Goal: Task Accomplishment & Management: Use online tool/utility

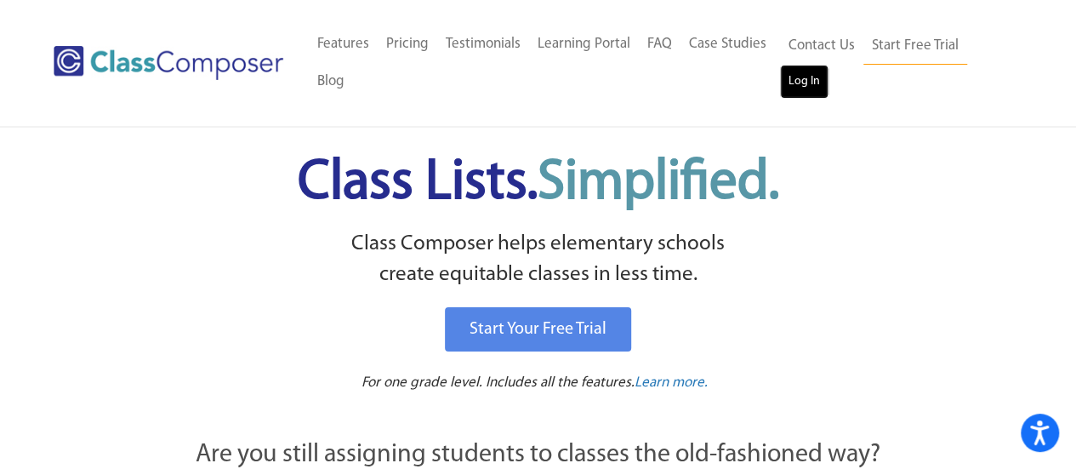
click at [810, 81] on link "Log In" at bounding box center [804, 82] width 48 height 34
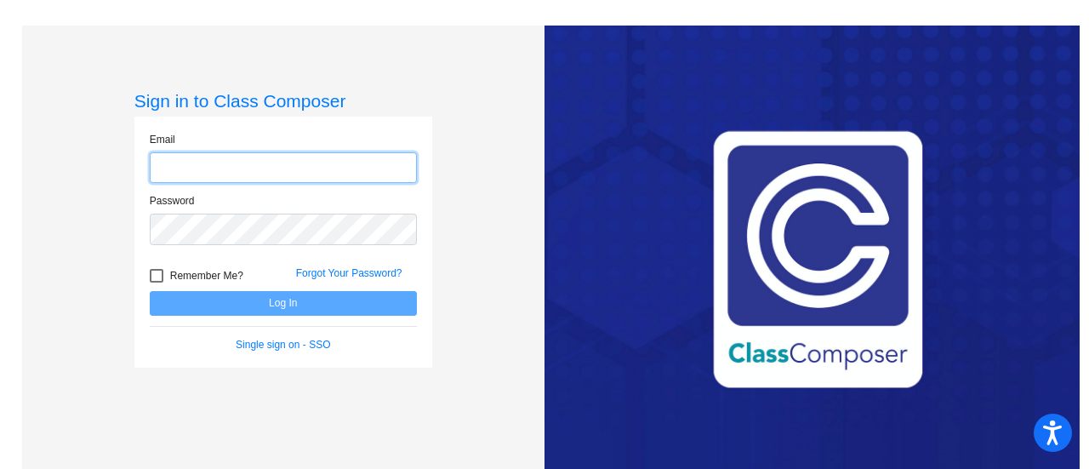
type input "acjohnson@psdschools.org"
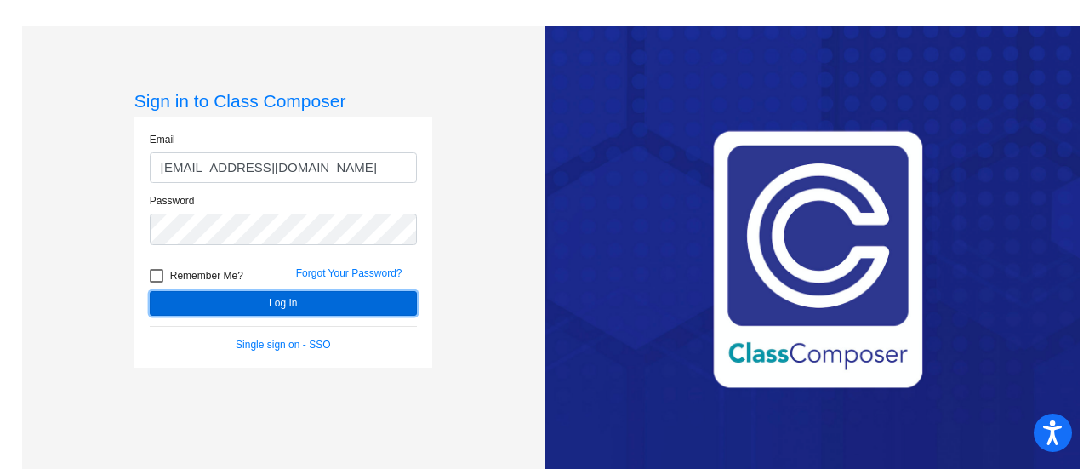
click at [267, 308] on button "Log In" at bounding box center [283, 303] width 267 height 25
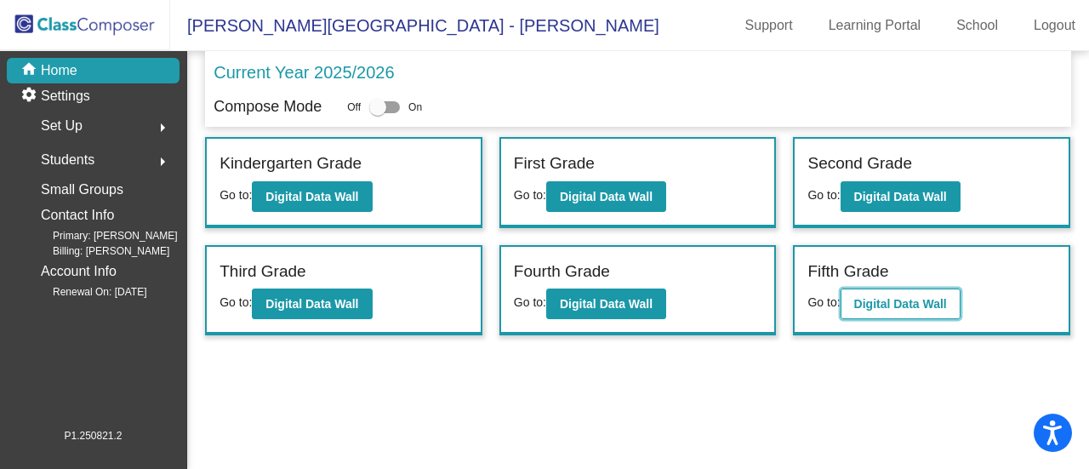
click at [871, 314] on button "Digital Data Wall" at bounding box center [901, 303] width 120 height 31
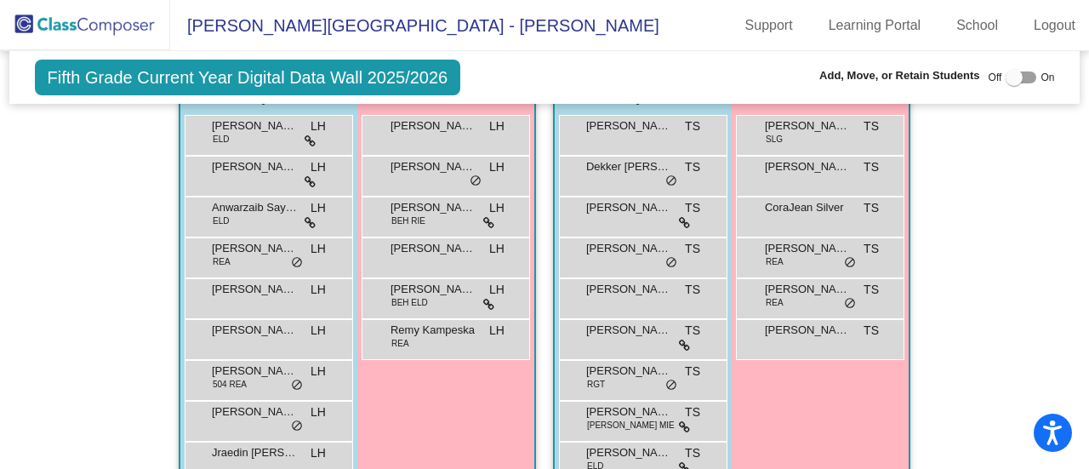
scroll to position [379, 0]
